Goal: Task Accomplishment & Management: Use online tool/utility

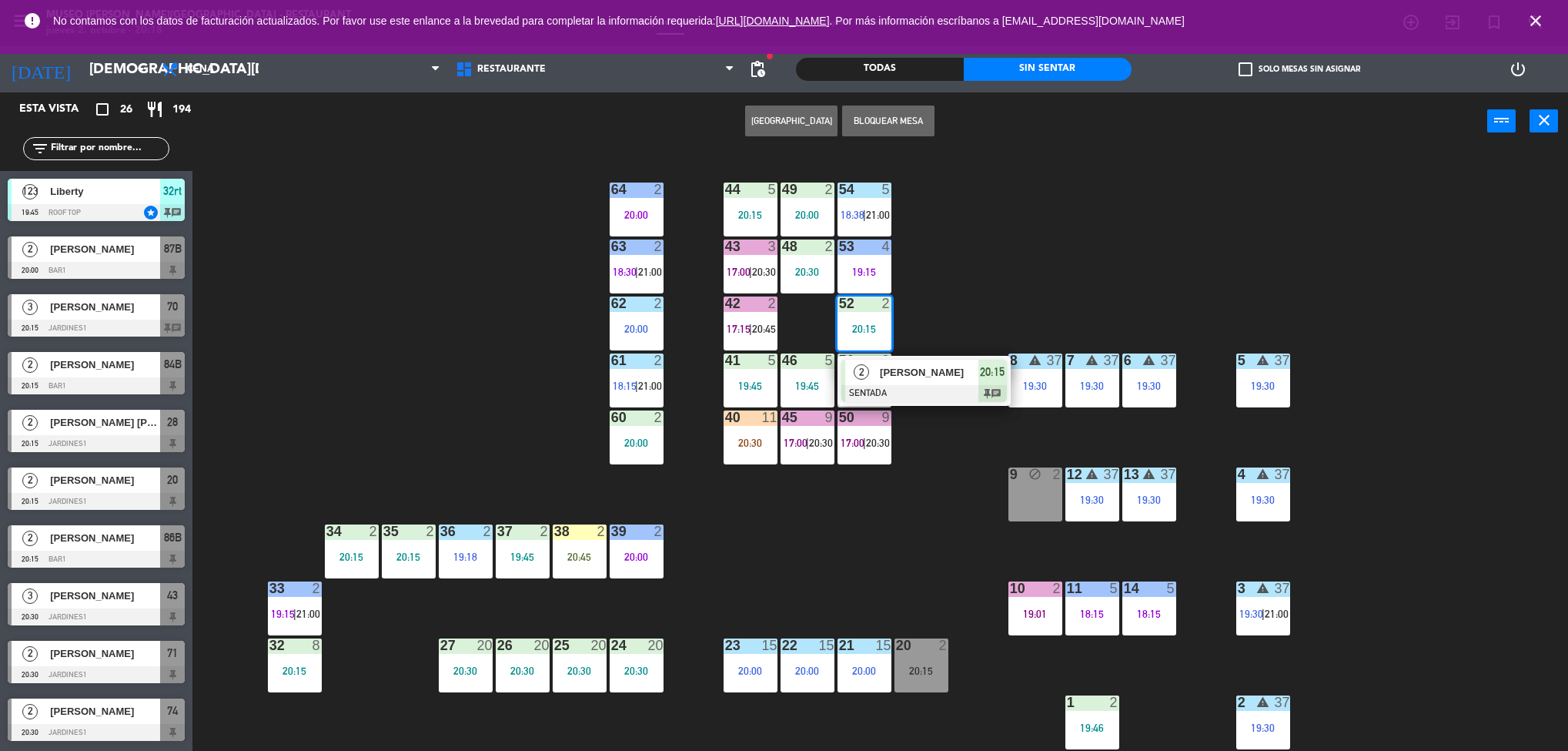
click at [826, 486] on div "44 5 20:15 49 2 20:00 54 5 18:38 | 21:00 64 2 20:00 48 2 20:30 53 4 19:15 63 2 …" at bounding box center [888, 454] width 1360 height 600
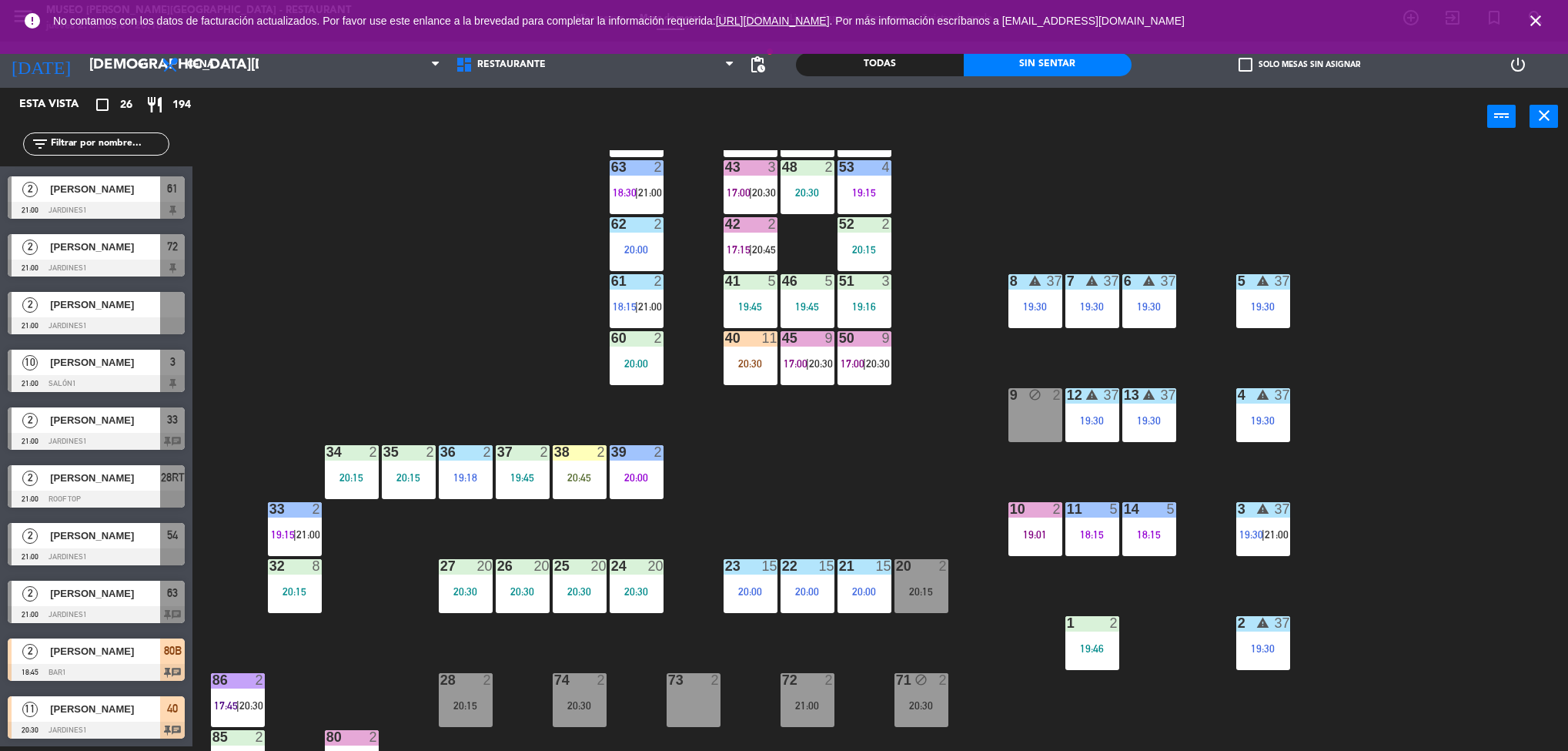
click at [487, 324] on div "44 5 20:15 49 2 20:00 54 5 18:38 | 21:00 64 2 20:00 48 2 20:30 53 4 19:15 63 2 …" at bounding box center [888, 450] width 1360 height 600
click at [252, 674] on div "2" at bounding box center [264, 680] width 26 height 14
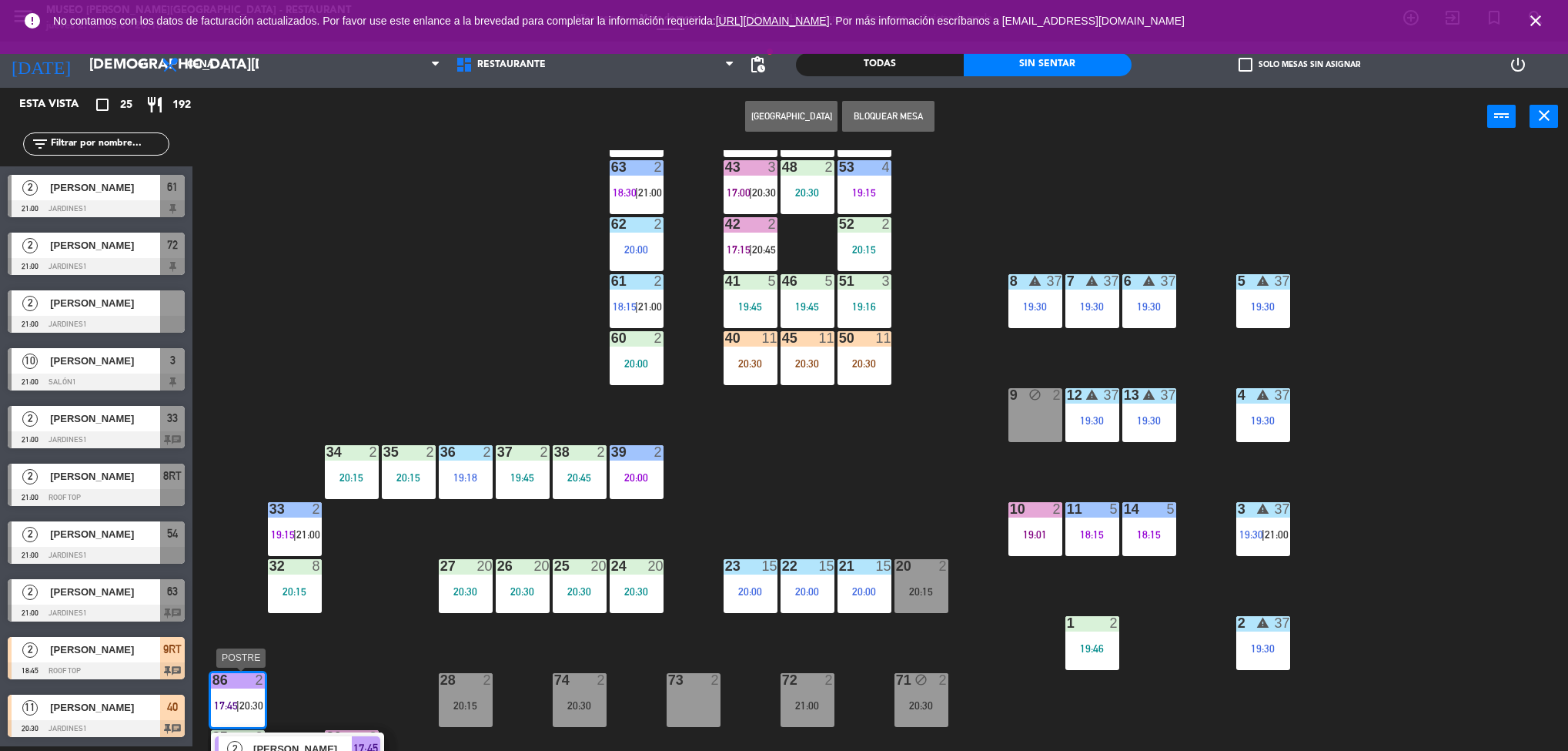
scroll to position [864, 0]
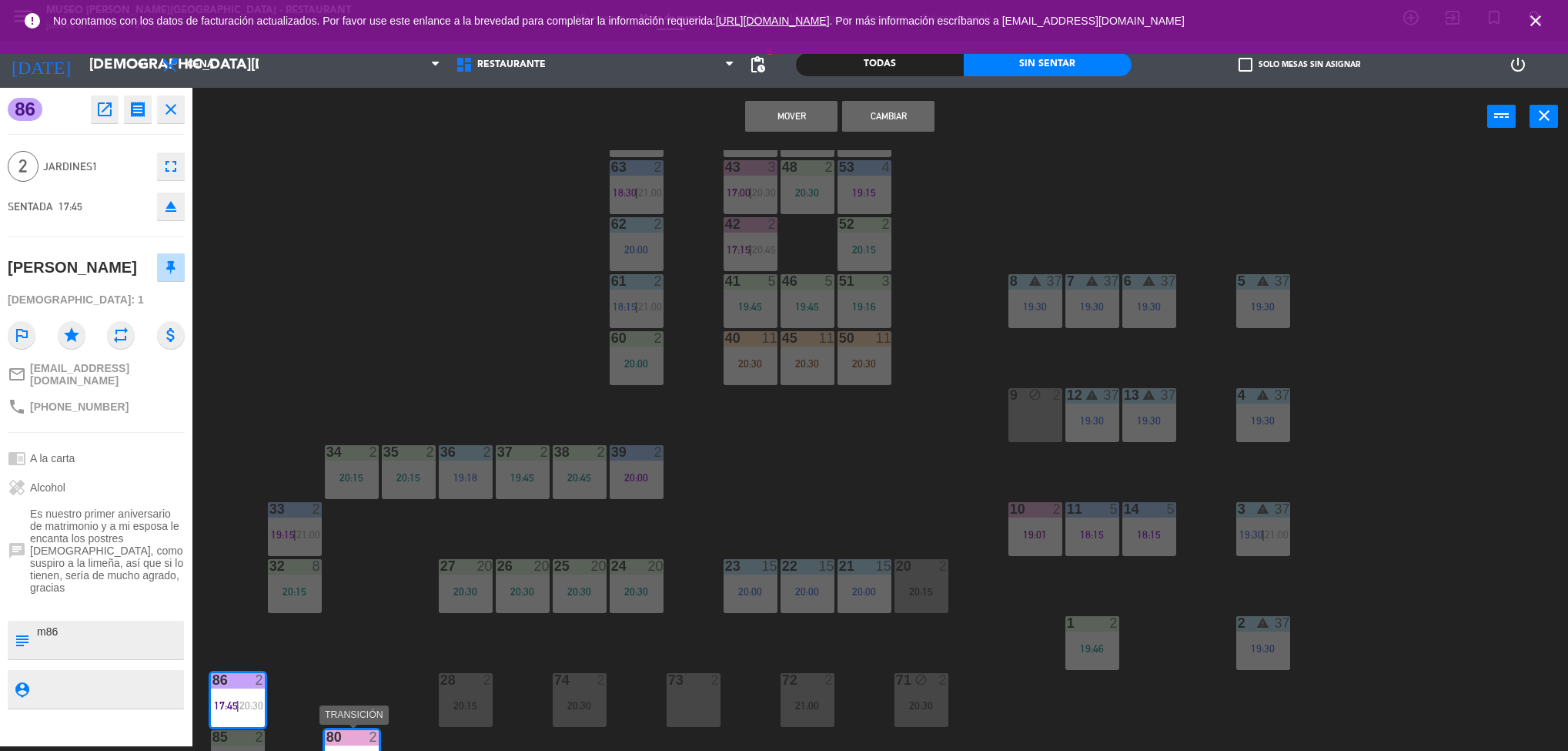
click at [448, 349] on div "44 5 20:15 49 2 20:00 54 5 18:38 | 21:00 64 2 20:00 48 2 20:30 53 4 19:15 63 2 …" at bounding box center [888, 450] width 1360 height 600
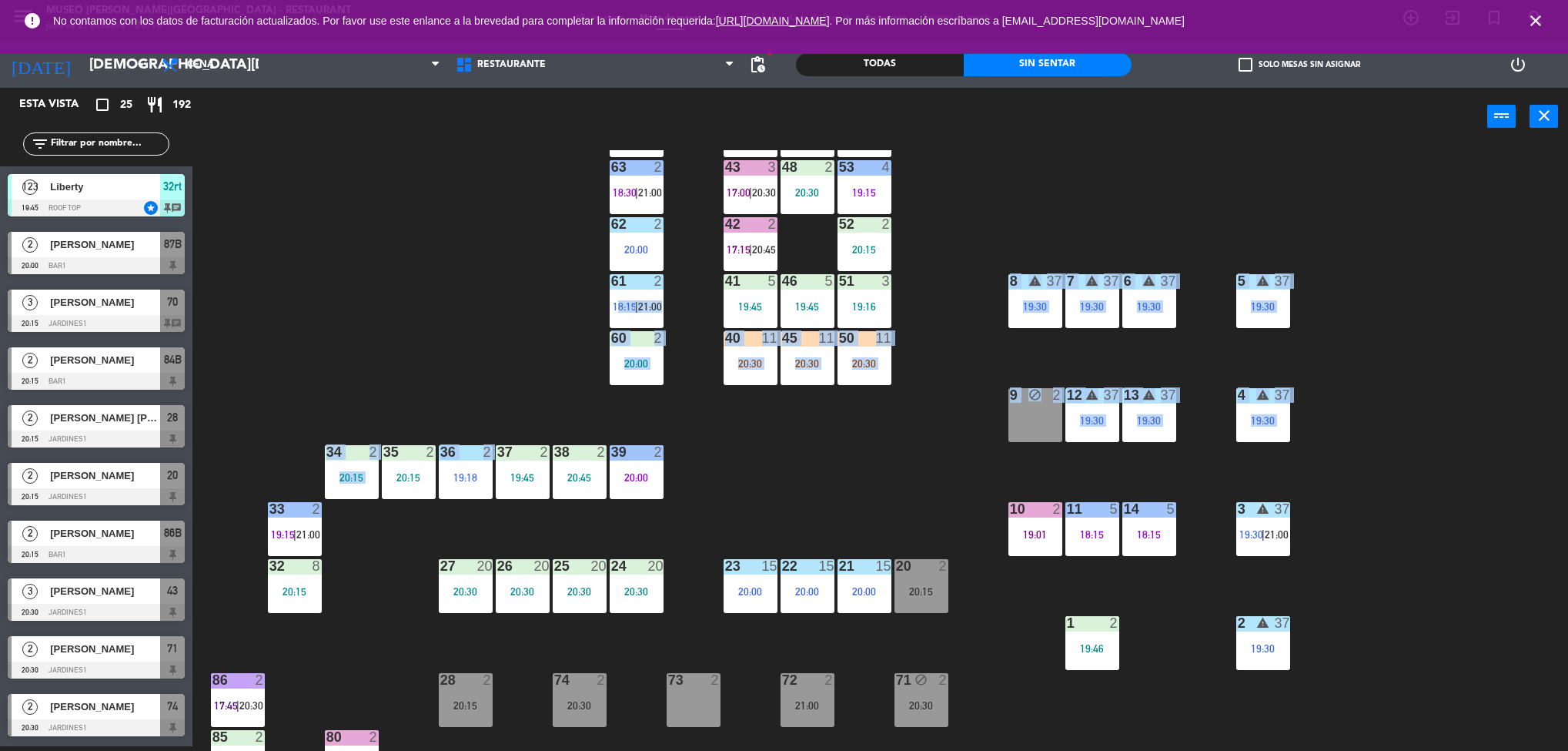
scroll to position [5, 0]
click at [416, 227] on div "44 5 20:15 49 2 20:00 54 5 18:38 | 21:00 64 2 20:00 48 2 20:30 53 4 19:15 63 2 …" at bounding box center [888, 450] width 1360 height 600
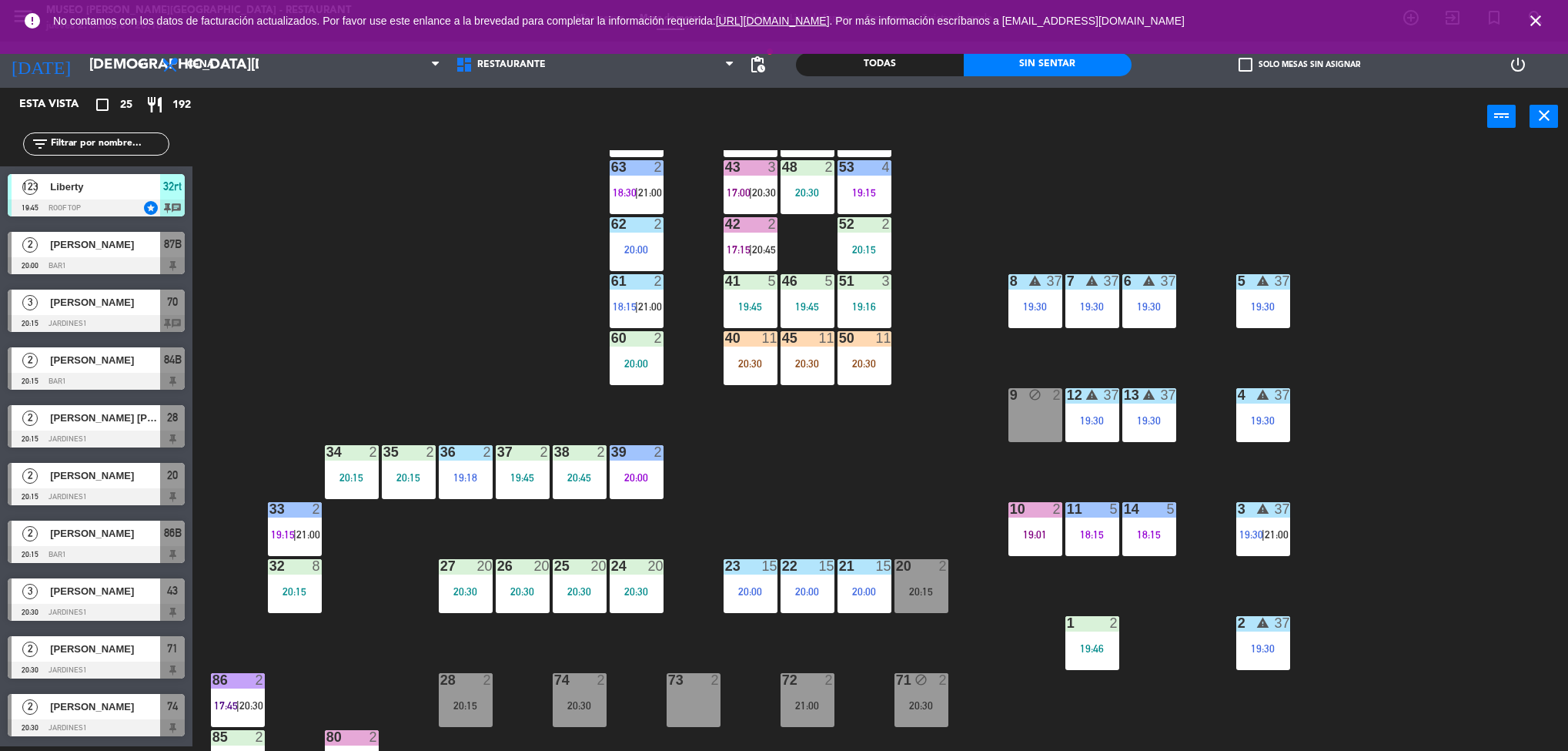
click at [1289, 198] on div "44 5 20:15 49 2 20:00 54 5 18:38 | 21:00 64 2 20:00 48 2 20:30 53 4 19:15 63 2 …" at bounding box center [888, 450] width 1360 height 600
drag, startPoint x: 910, startPoint y: 331, endPoint x: 921, endPoint y: 222, distance: 109.6
click at [921, 222] on div "44 5 20:15 49 2 20:00 54 5 18:38 | 21:00 64 2 20:00 48 2 20:30 53 4 19:15 63 2 …" at bounding box center [888, 450] width 1360 height 600
click at [255, 684] on div "2" at bounding box center [264, 680] width 26 height 14
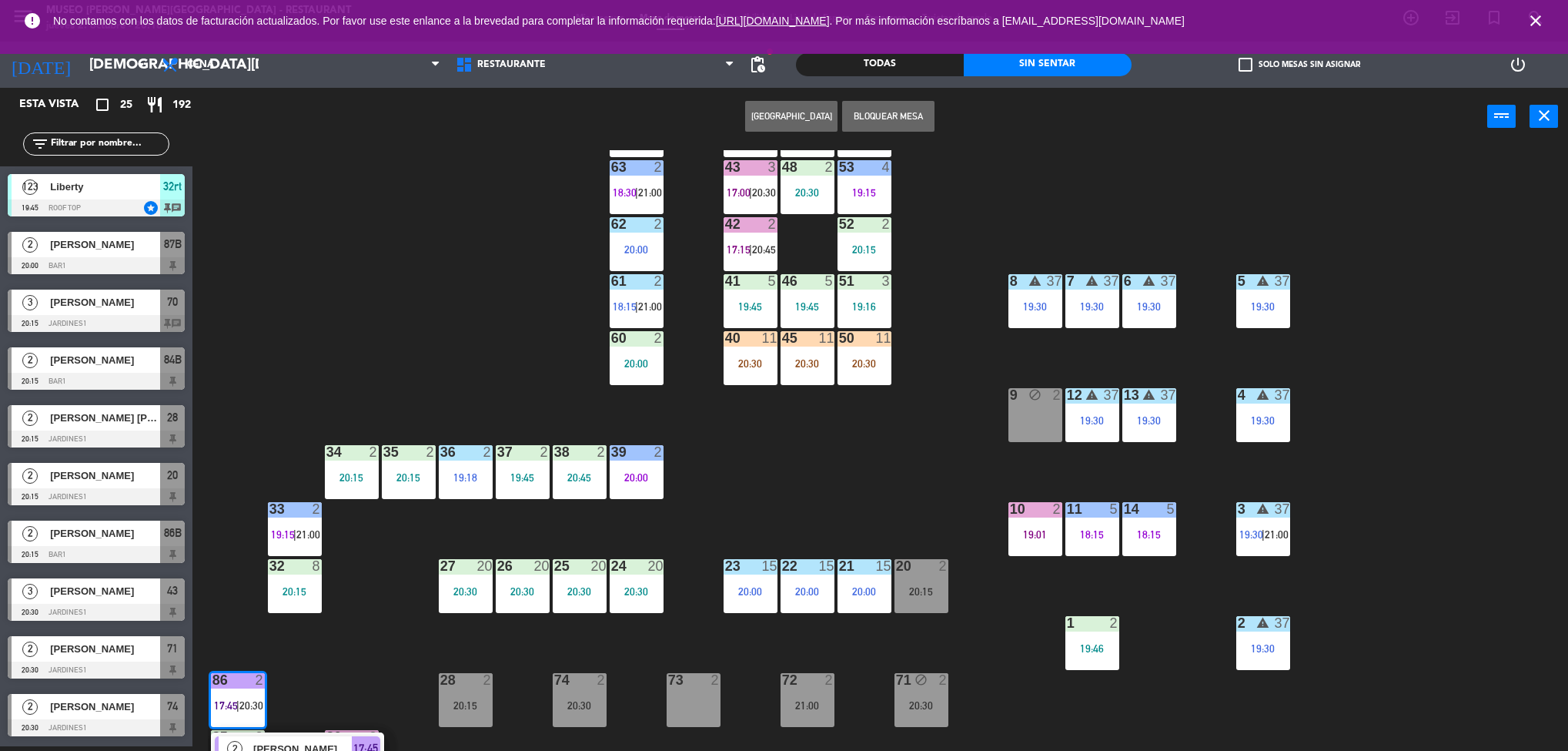
click at [300, 742] on span "[PERSON_NAME]" at bounding box center [302, 749] width 99 height 16
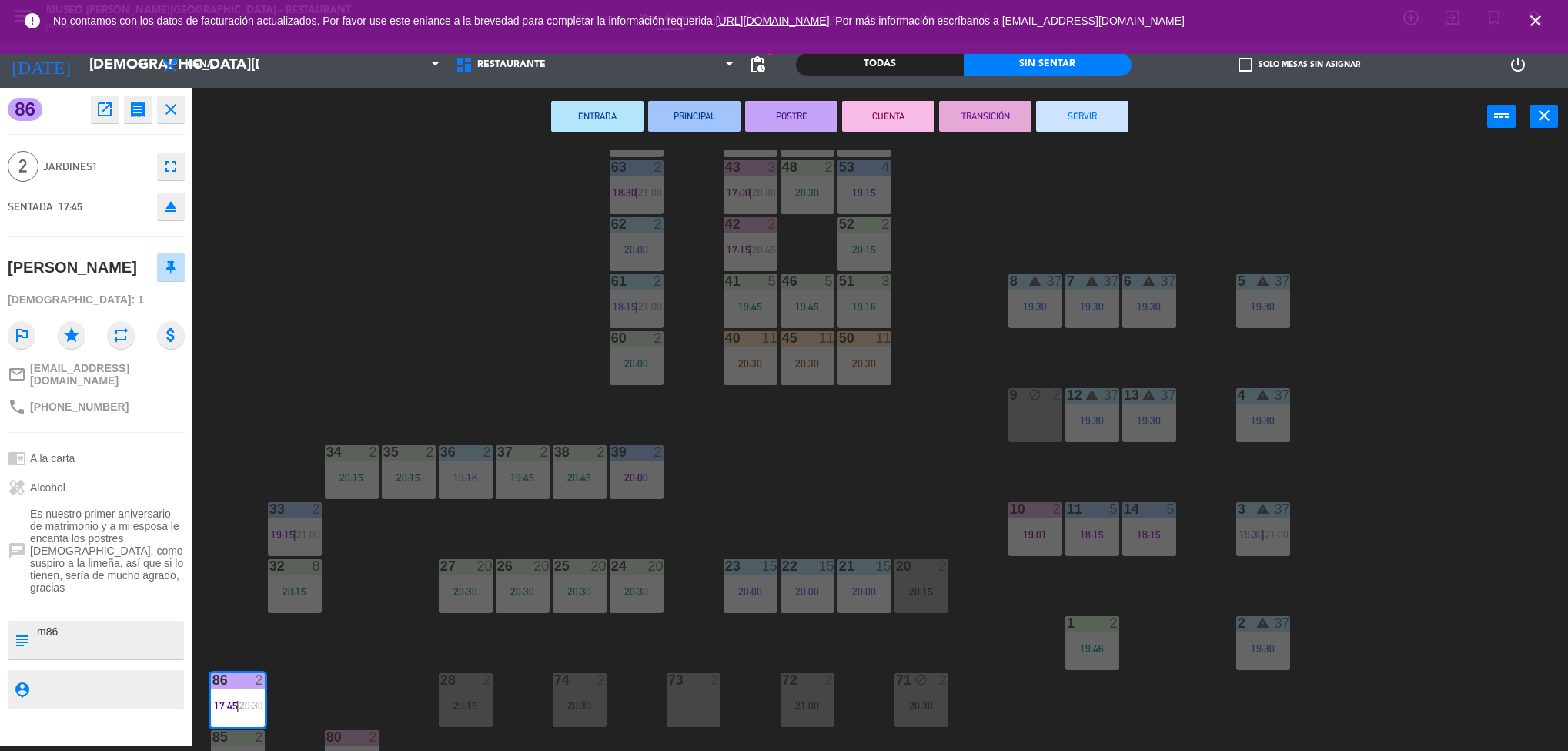
click at [988, 111] on button "TRANSICIÓN" at bounding box center [984, 116] width 92 height 31
